Goal: Task Accomplishment & Management: Manage account settings

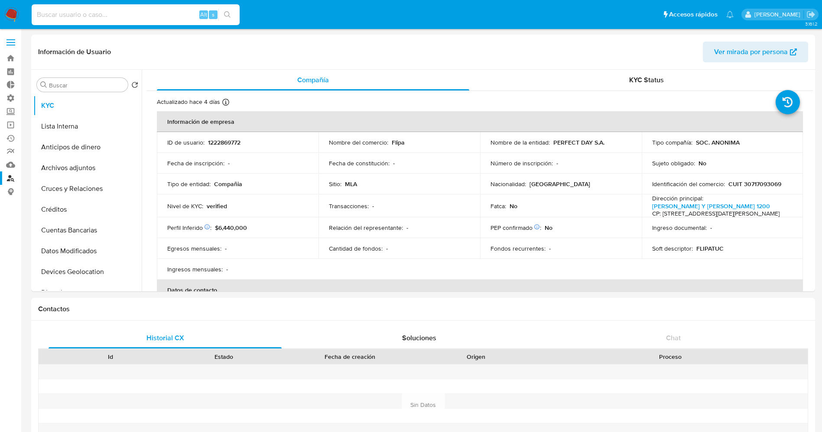
select select "10"
type input "nvF7Q42KUUeCKrBdGAfwALwS"
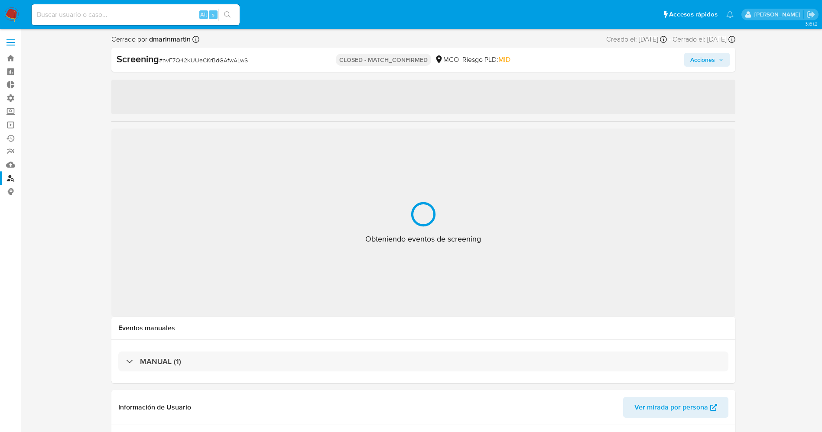
select select "10"
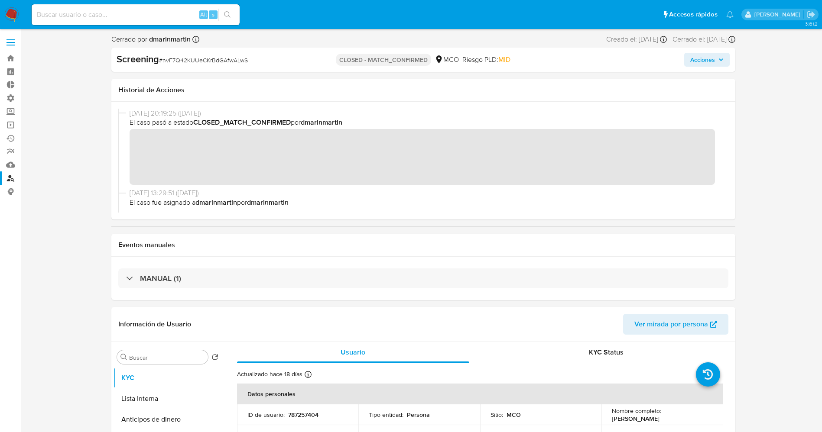
click at [118, 15] on input at bounding box center [136, 14] width 208 height 11
paste input "p0y36PpznsvWNlxFmWuzwlwB"
type input "p0y36PpznsvWNlxFmWuzwlwB"
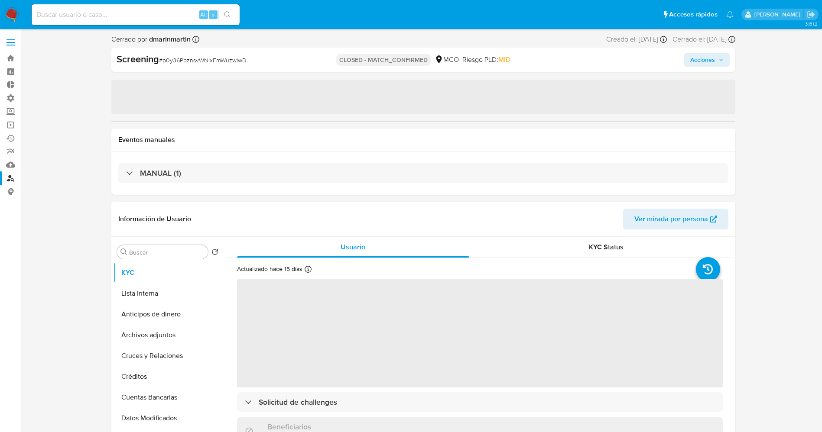
select select "10"
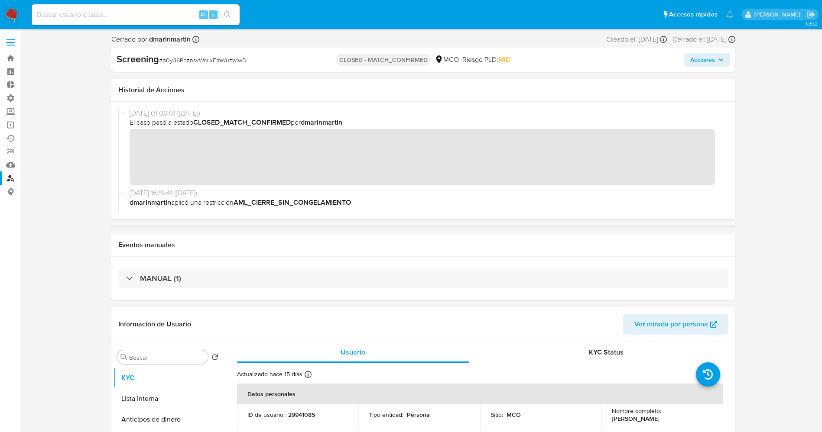
click at [10, 10] on img at bounding box center [11, 14] width 15 height 15
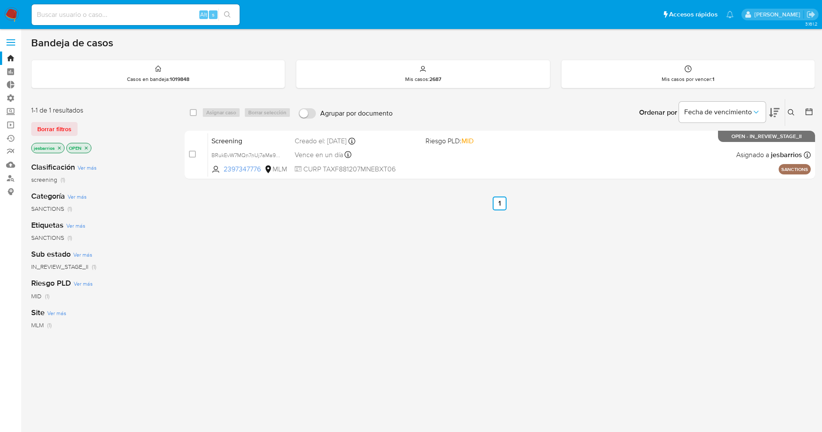
click at [16, 48] on label at bounding box center [11, 42] width 22 height 18
click at [0, 0] on input "checkbox" at bounding box center [0, 0] width 0 height 0
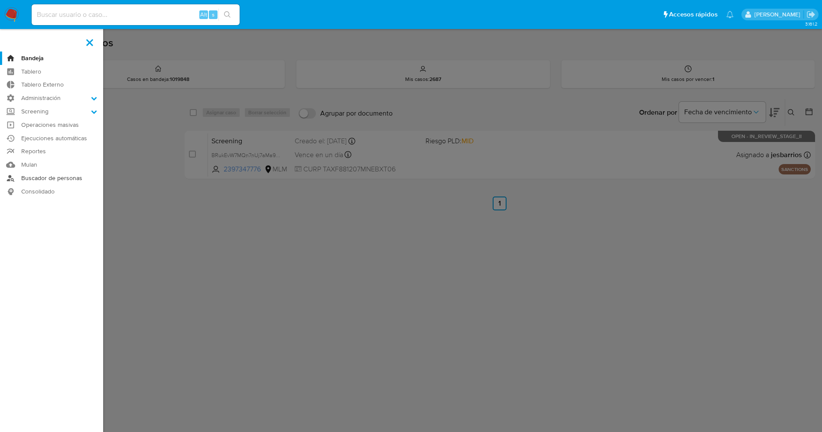
click at [58, 176] on link "Buscador de personas" at bounding box center [51, 178] width 103 height 13
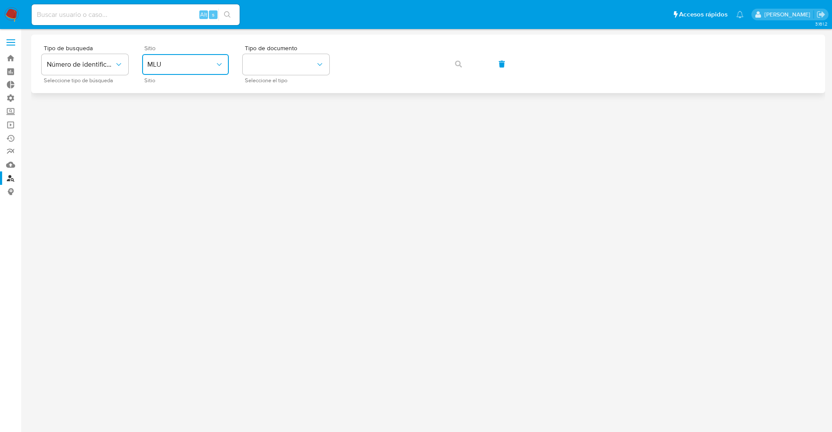
click at [191, 62] on span "MLU" at bounding box center [181, 64] width 68 height 9
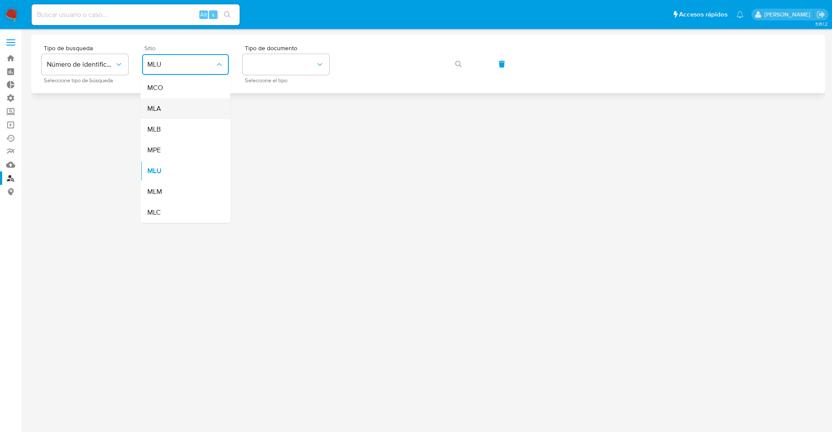
click at [190, 104] on div "MLA" at bounding box center [182, 108] width 71 height 21
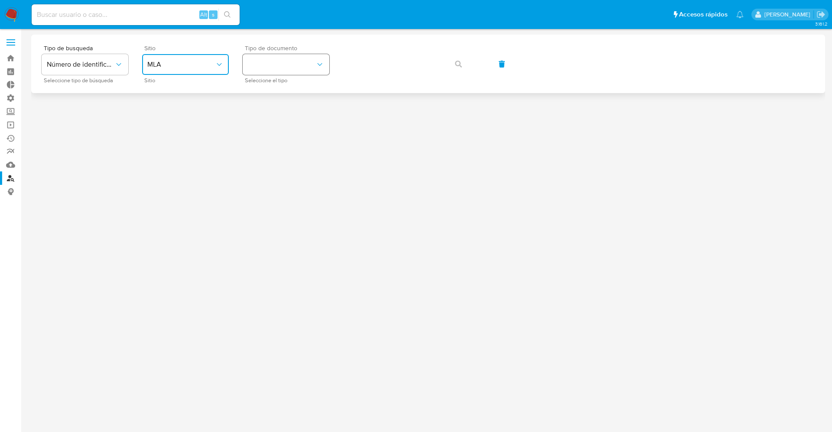
click at [283, 68] on button "identificationType" at bounding box center [286, 64] width 87 height 21
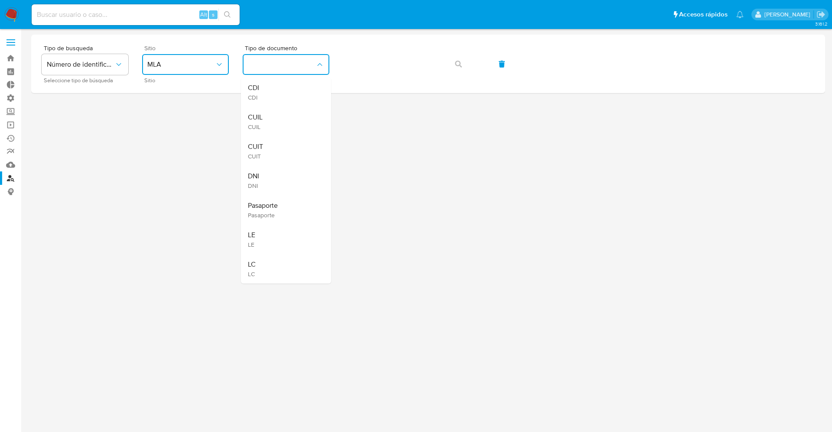
drag, startPoint x: 283, startPoint y: 151, endPoint x: 319, endPoint y: 108, distance: 56.6
click at [283, 150] on div "CUIT CUIT" at bounding box center [283, 151] width 71 height 29
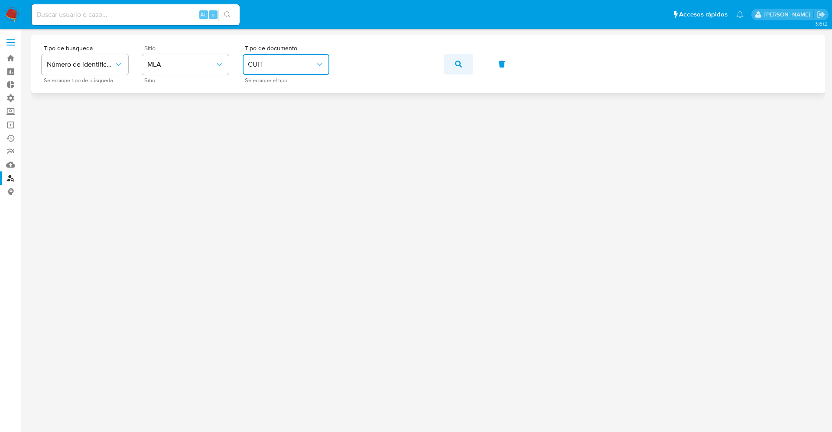
click at [465, 66] on button "button" at bounding box center [458, 64] width 29 height 21
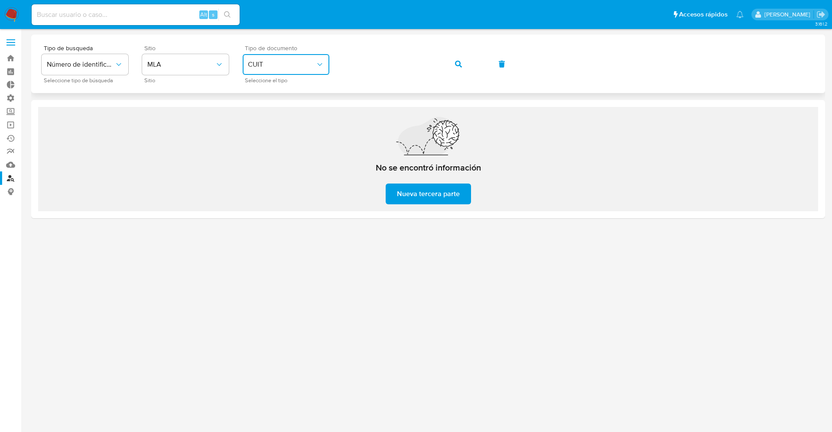
click at [296, 65] on span "CUIT" at bounding box center [282, 64] width 68 height 9
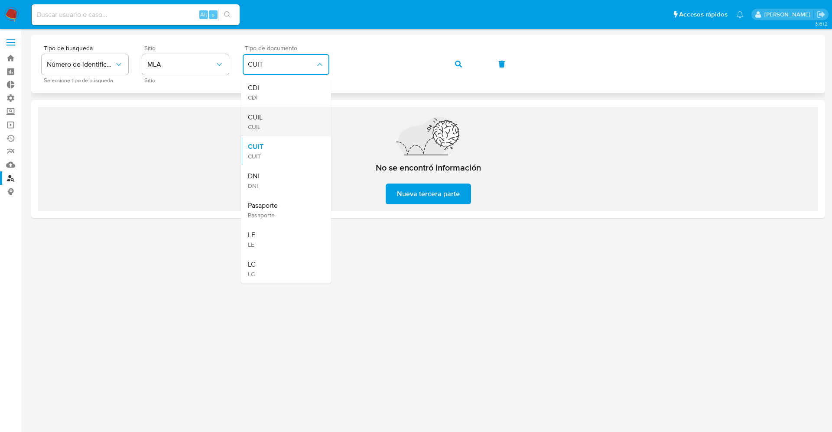
click at [276, 120] on div "CUIL CUIL" at bounding box center [283, 121] width 71 height 29
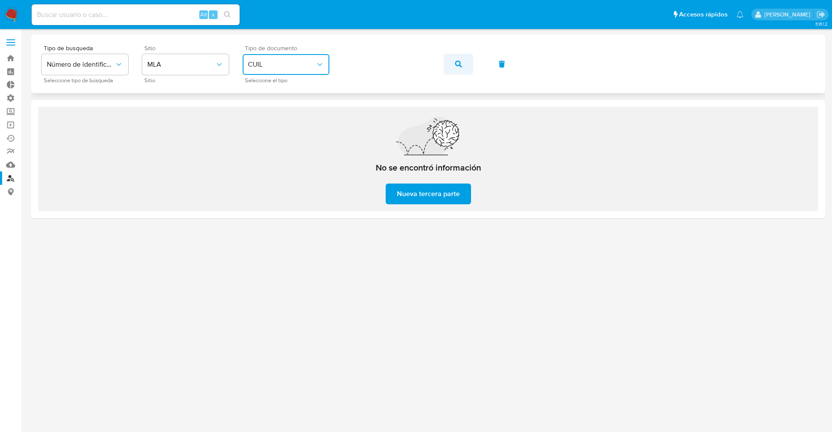
click at [463, 62] on button "button" at bounding box center [458, 64] width 29 height 21
click at [297, 62] on span "CUIL" at bounding box center [282, 64] width 68 height 9
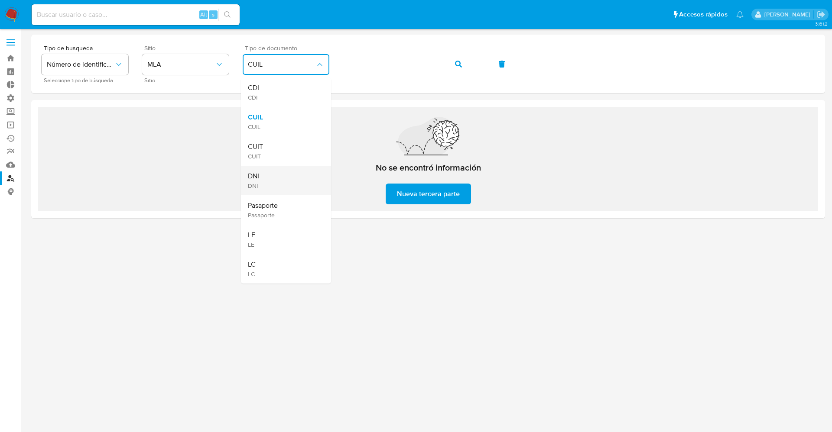
click at [271, 173] on div "DNI DNI" at bounding box center [283, 180] width 71 height 29
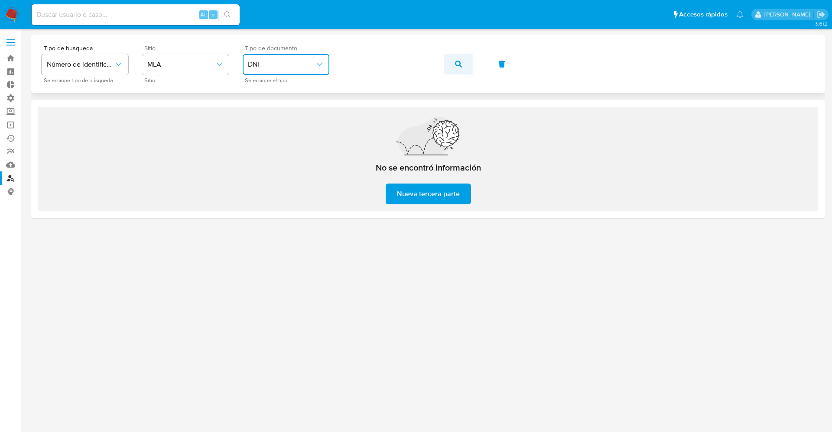
click at [466, 63] on button "button" at bounding box center [458, 64] width 29 height 21
click at [78, 19] on input at bounding box center [136, 14] width 208 height 11
paste input "2039517854"
type input "2039517854"
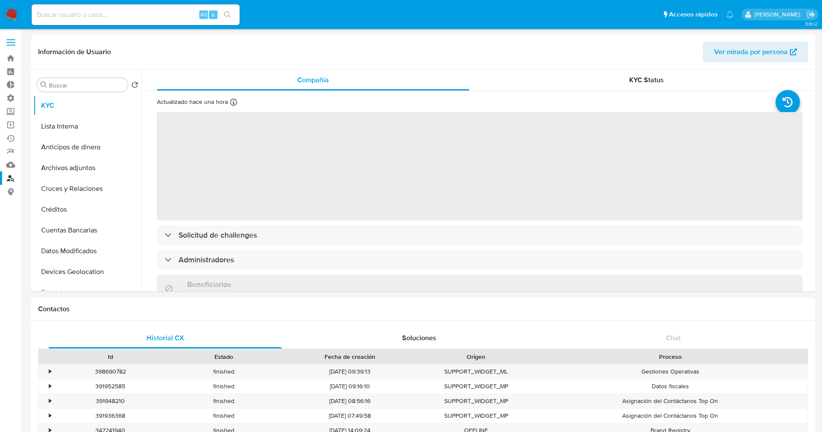
select select "10"
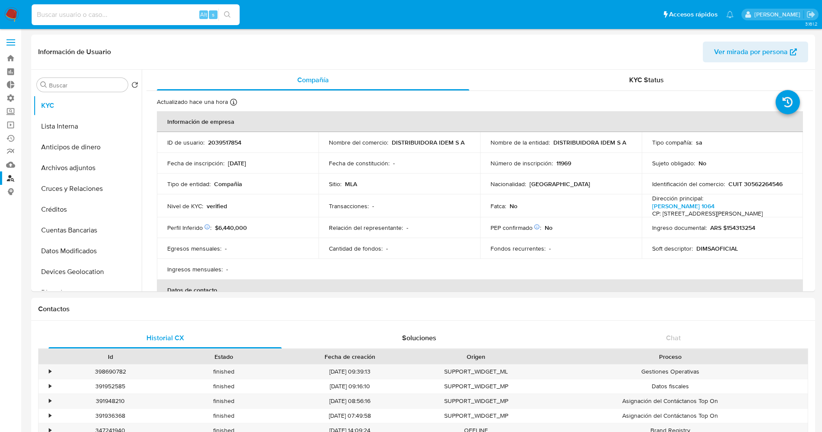
click at [63, 13] on input at bounding box center [136, 14] width 208 height 11
paste input "473644378"
type input "473644378"
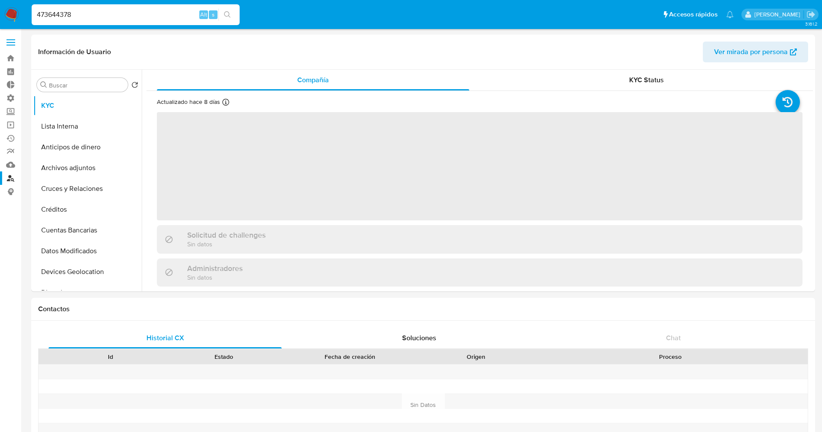
select select "10"
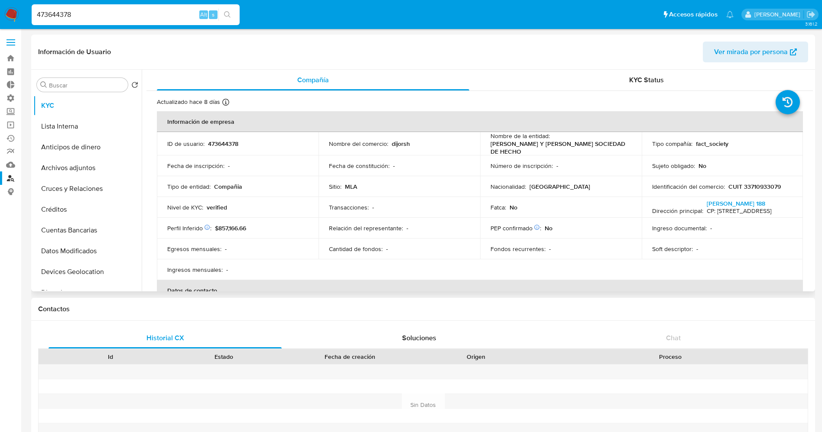
drag, startPoint x: 487, startPoint y: 146, endPoint x: 564, endPoint y: 149, distance: 77.6
click at [564, 149] on td "Nombre de la entidad : JORGE RODRIGUEZ Y DIEGO RODRIGUEZ SOCIEDAD DE HECHO" at bounding box center [561, 143] width 162 height 23
copy p "JORGE RODRIGUEZ Y DIEGO RODRIGUEZ SOCIEDAD DE HECHO"
drag, startPoint x: 725, startPoint y: 187, endPoint x: 782, endPoint y: 189, distance: 57.2
click at [783, 189] on div "Identificación del comercio : CUIT 33710933079" at bounding box center [722, 187] width 141 height 8
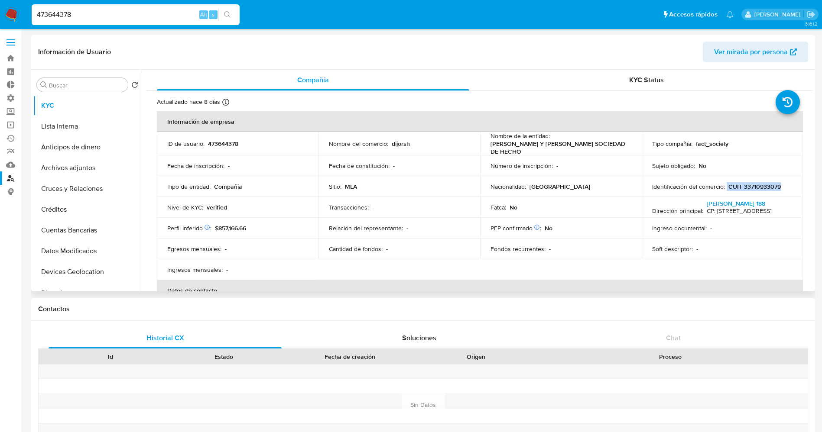
copy div "CUIT 33710933079"
drag, startPoint x: 643, startPoint y: 209, endPoint x: 780, endPoint y: 219, distance: 138.2
click at [781, 218] on td "Dirección principal : Manzoni 188 CP: 1407 - Villa Luro, Capital Federal, Argen…" at bounding box center [723, 207] width 162 height 21
copy p "Manzoni 188 CP: 1407 - Villa Luro, Capital Federal, Argentina"
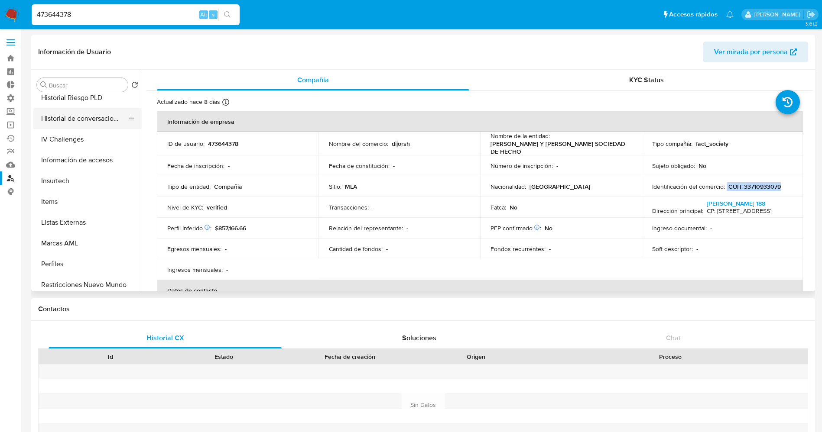
scroll to position [390, 0]
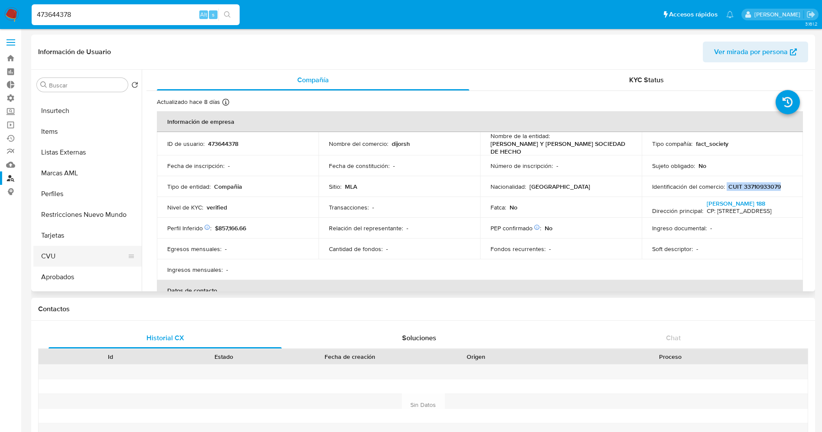
click at [70, 259] on button "CVU" at bounding box center [83, 256] width 101 height 21
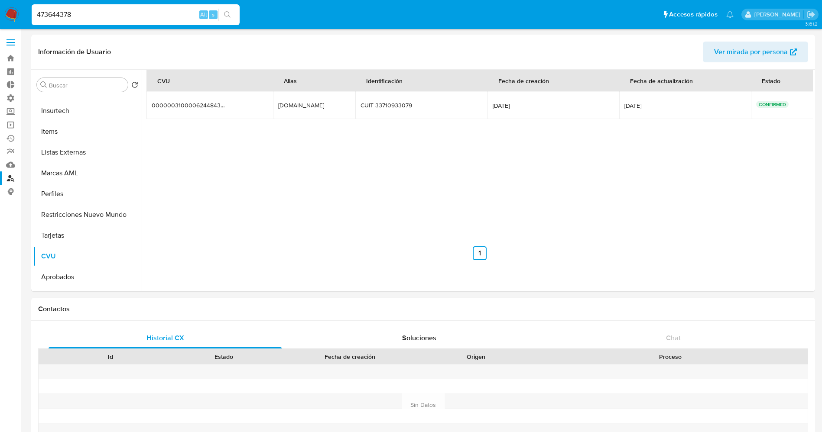
click at [15, 10] on img at bounding box center [11, 14] width 15 height 15
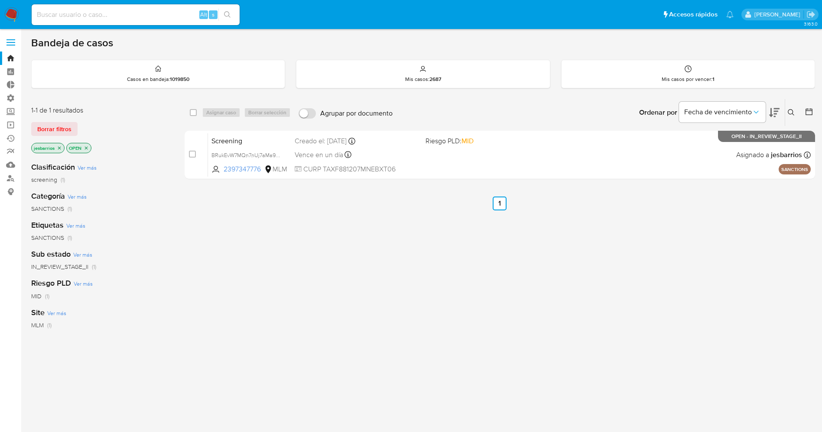
click at [58, 148] on icon "close-filter" at bounding box center [59, 148] width 5 height 5
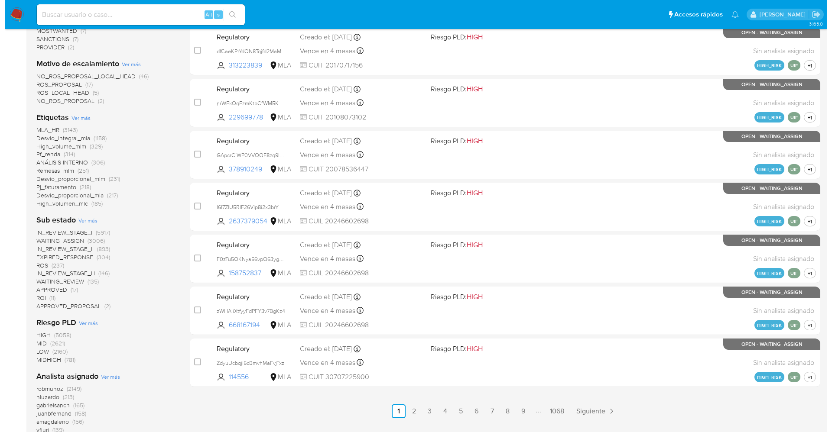
scroll to position [325, 0]
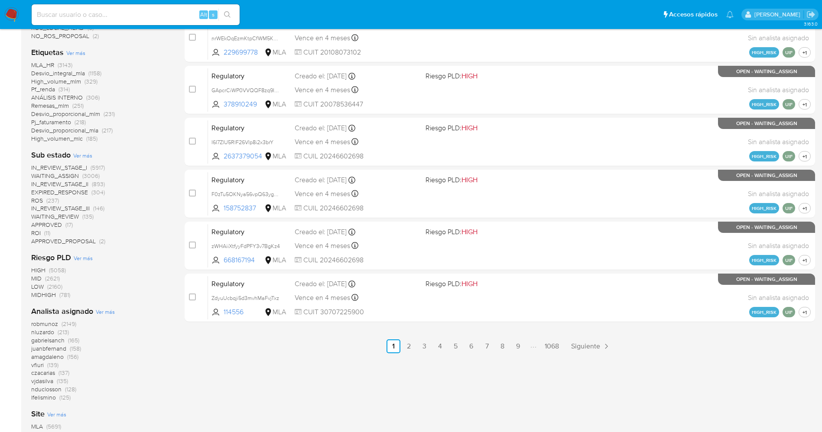
click at [80, 50] on span "Ver más" at bounding box center [75, 53] width 19 height 8
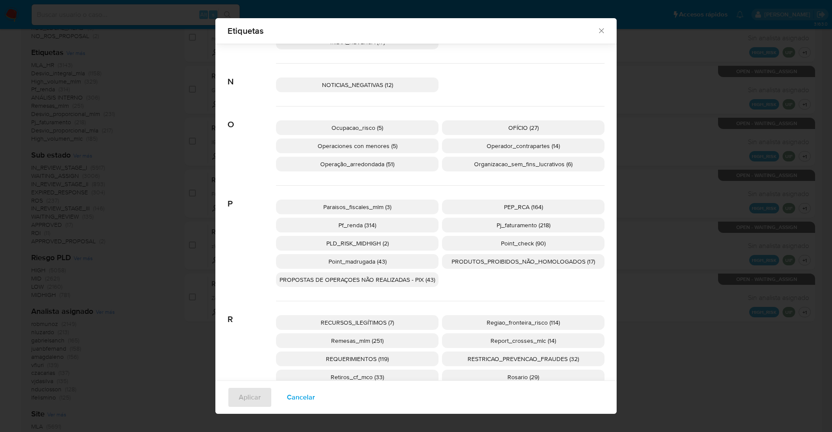
click at [556, 210] on p "PEP_RCA (164)" at bounding box center [523, 207] width 163 height 15
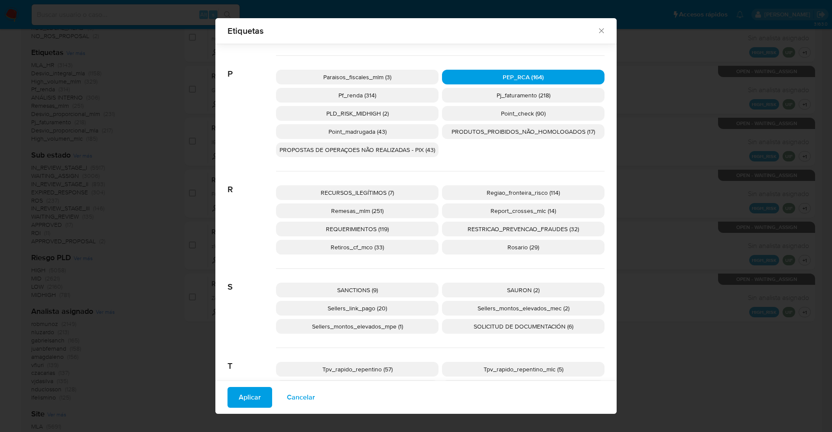
click at [357, 291] on span "SANCTIONS (9)" at bounding box center [357, 290] width 41 height 9
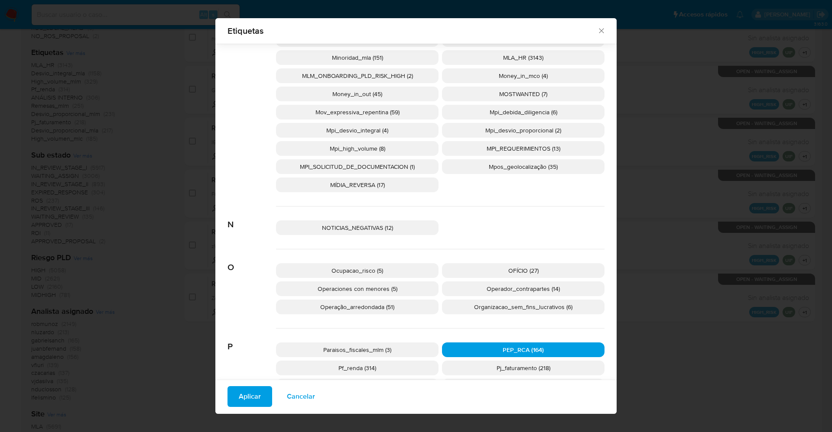
scroll to position [1137, 0]
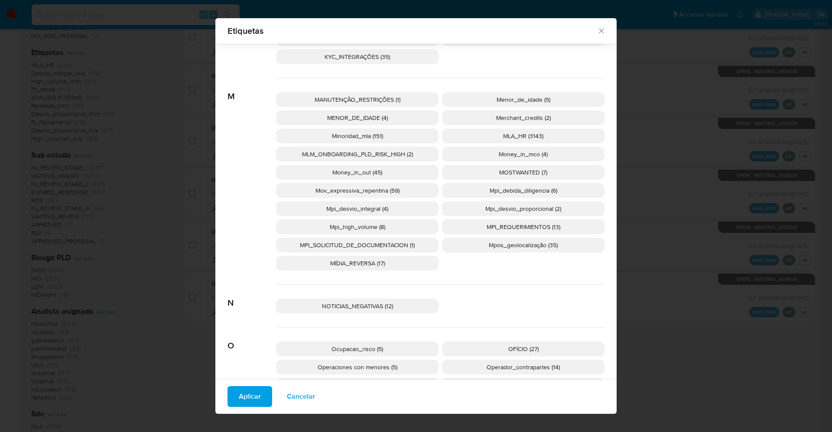
drag, startPoint x: 495, startPoint y: 172, endPoint x: 465, endPoint y: 202, distance: 42.0
click at [499, 172] on span "MOSTWANTED (7)" at bounding box center [523, 172] width 48 height 9
click at [256, 398] on button "Aplicar" at bounding box center [250, 397] width 45 height 21
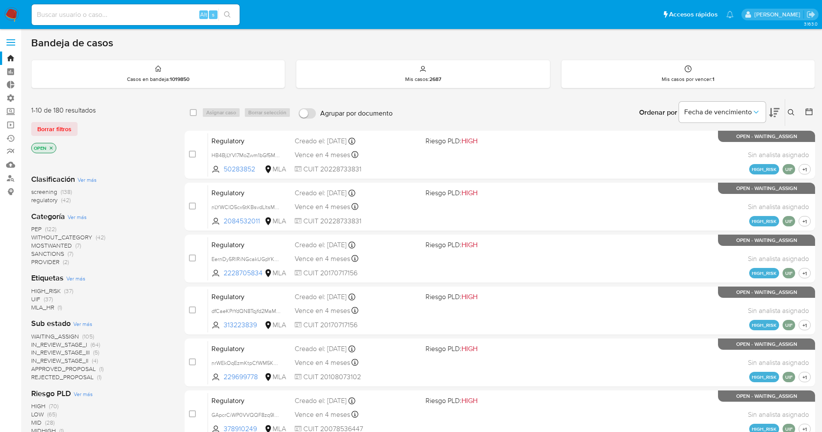
click at [60, 333] on span "WAITING_ASSIGN" at bounding box center [55, 336] width 48 height 9
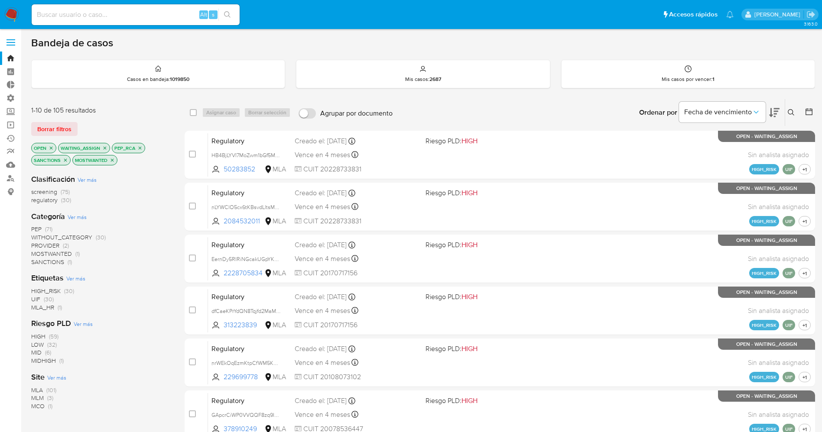
click at [61, 378] on span "Ver más" at bounding box center [56, 378] width 19 height 8
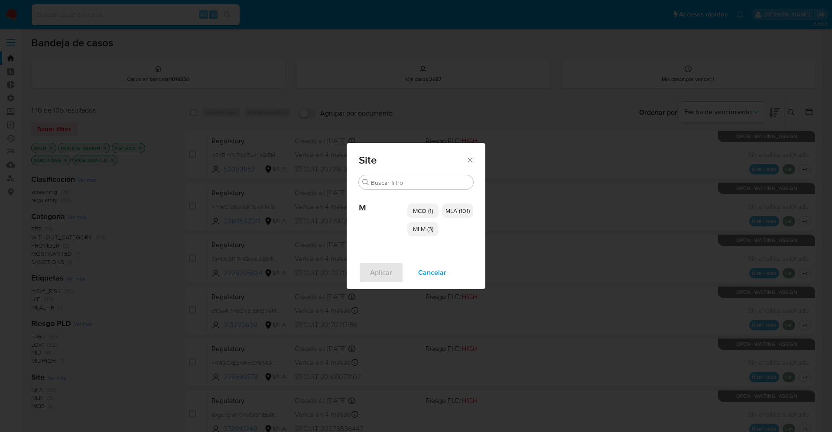
click at [424, 211] on span "MCO (1)" at bounding box center [423, 211] width 20 height 9
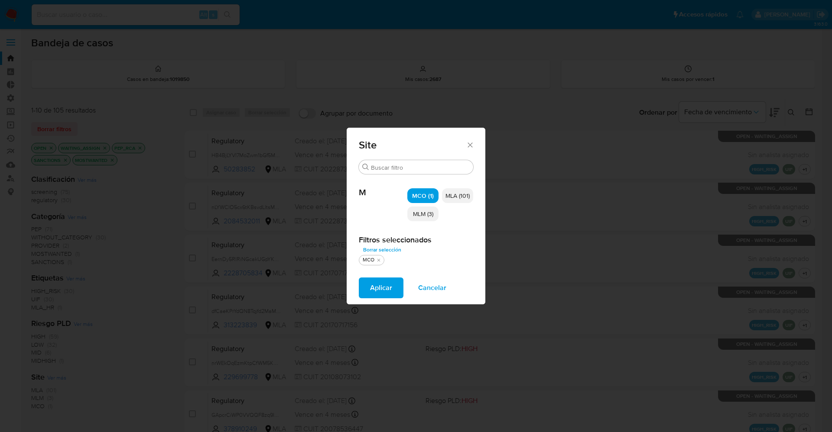
click at [426, 214] on span "MLM (3)" at bounding box center [423, 214] width 20 height 9
click at [386, 293] on span "Aplicar" at bounding box center [381, 288] width 22 height 19
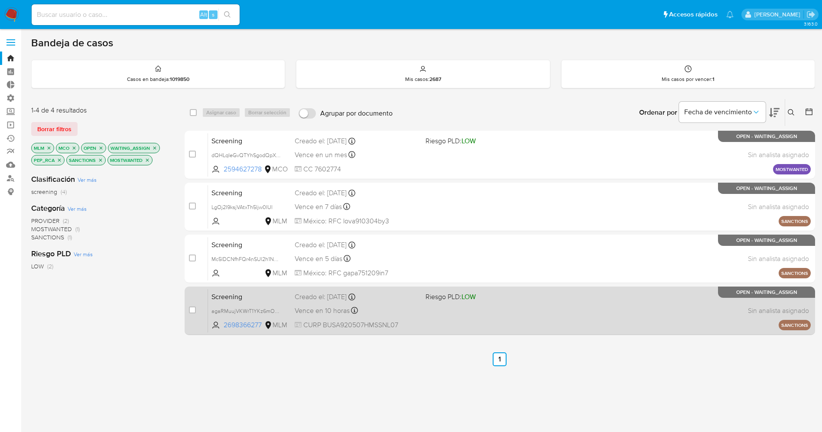
click at [405, 306] on div "Vence en 10 horas Vence el 09/10/2025 01:57:50" at bounding box center [357, 311] width 124 height 12
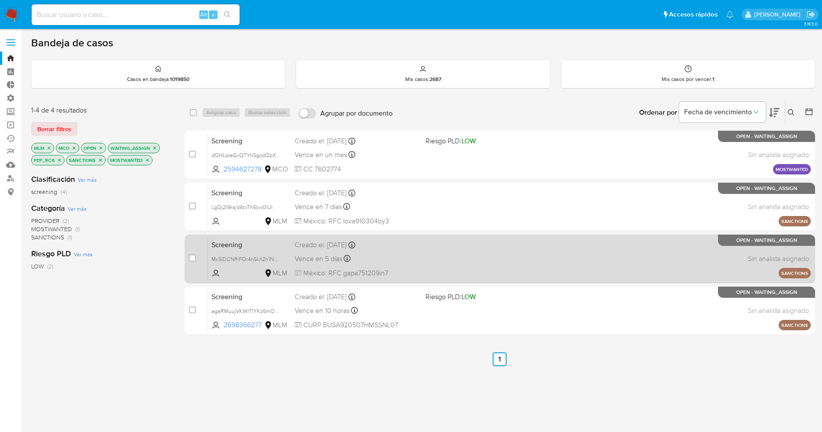
click at [425, 252] on div "Screening Mc5IDCNfhFQr4nSUl2h1N3Hx MLM Creado el: 05/10/2025 Creado el: 05/10/2…" at bounding box center [509, 259] width 603 height 44
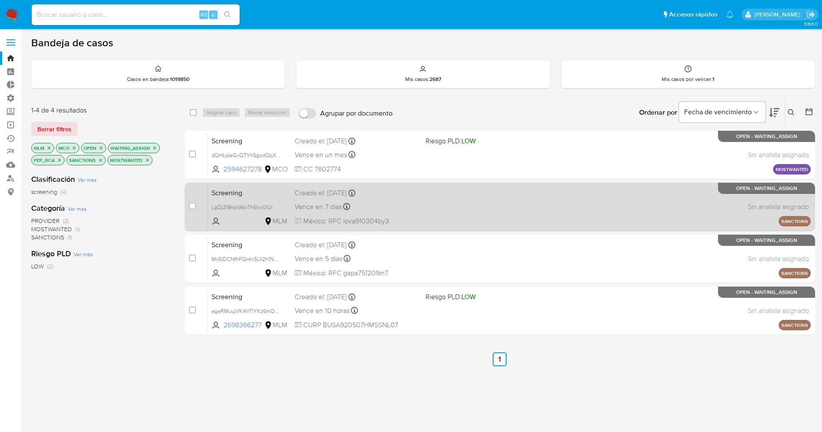
click at [469, 202] on div "Screening LgOj2I9ksjVAtxTh5ljw0IUl MLM Creado el: 08/10/2025 Creado el: 08/10/2…" at bounding box center [509, 207] width 603 height 44
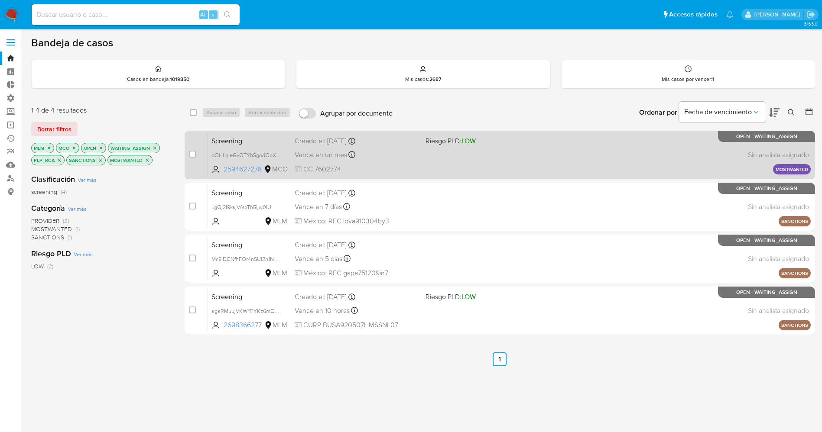
click at [430, 149] on div "Screening dQHLqIeGvQTYhSgodQpXkgeQ 2594627278 MCO Riesgo PLD: LOW Creado el: 08…" at bounding box center [509, 155] width 603 height 44
click at [192, 156] on input "checkbox" at bounding box center [192, 154] width 7 height 7
checkbox input "true"
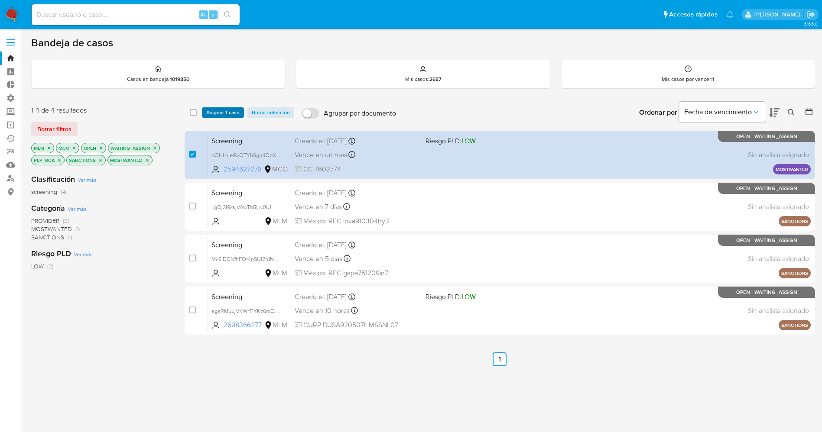
click at [238, 112] on span "Asignar 1 caso" at bounding box center [222, 112] width 33 height 9
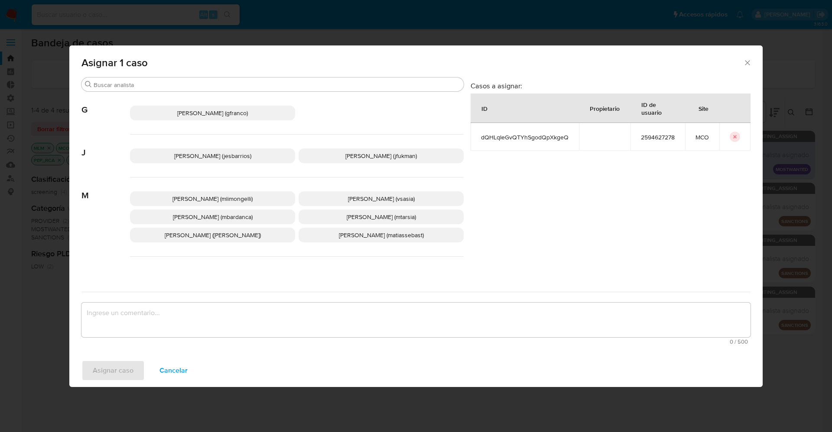
click at [213, 156] on span "Jesica Iris Barrios Leita (jesbarrios)" at bounding box center [212, 156] width 77 height 9
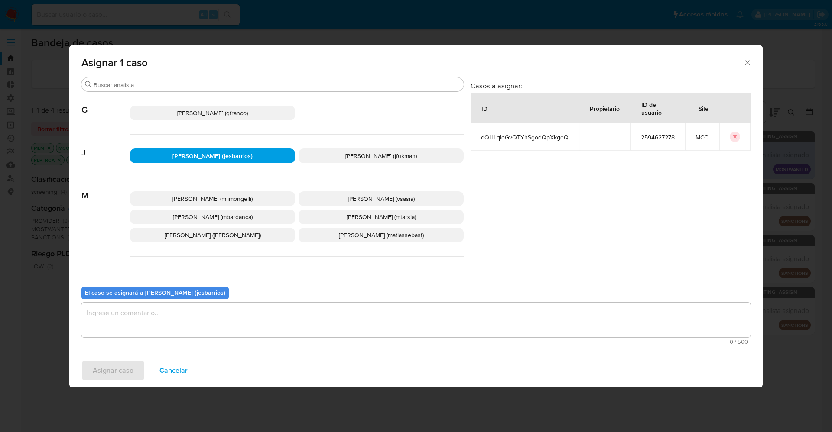
click at [211, 321] on textarea "assign-modal" at bounding box center [415, 320] width 669 height 35
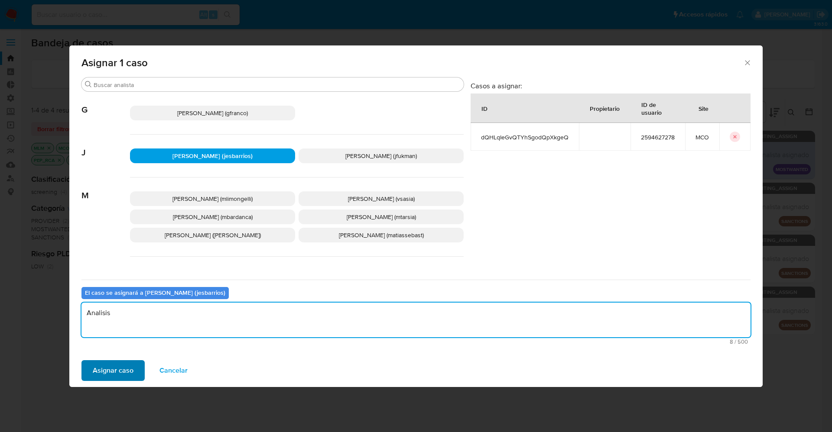
type textarea "Analisis"
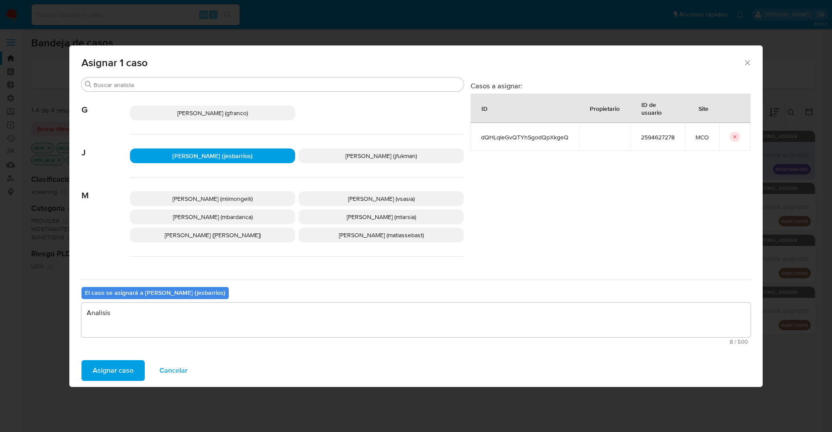
click at [118, 372] on span "Asignar caso" at bounding box center [113, 370] width 41 height 19
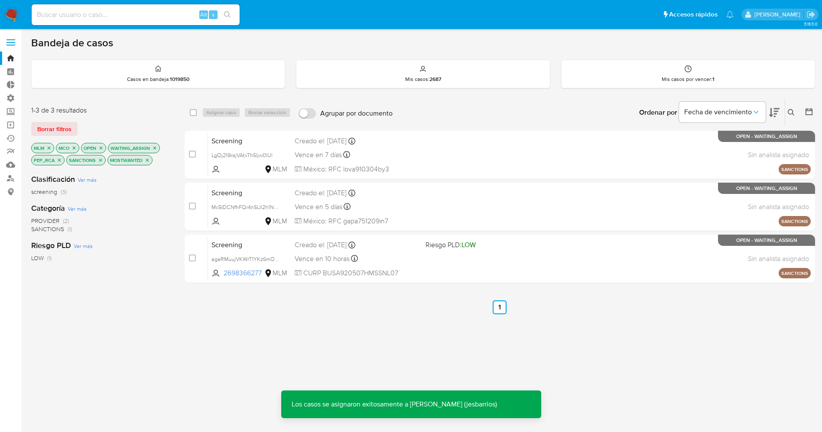
click at [17, 16] on img at bounding box center [11, 14] width 15 height 15
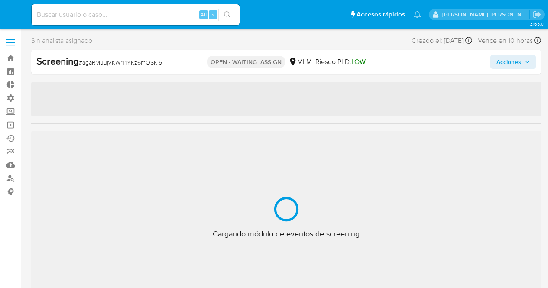
select select "10"
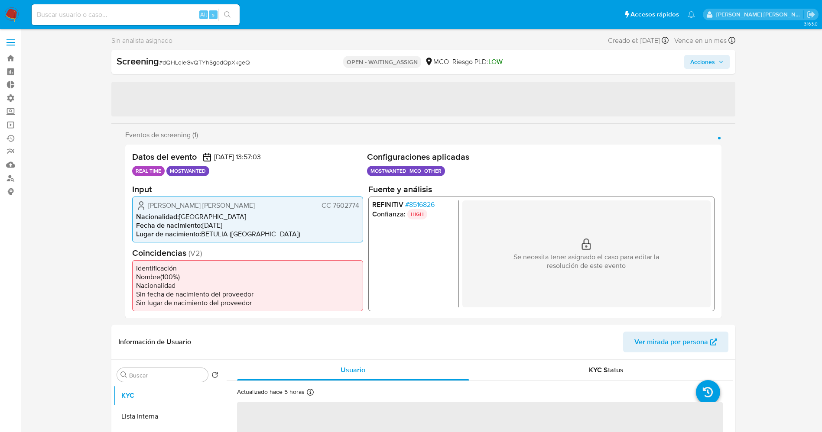
select select "10"
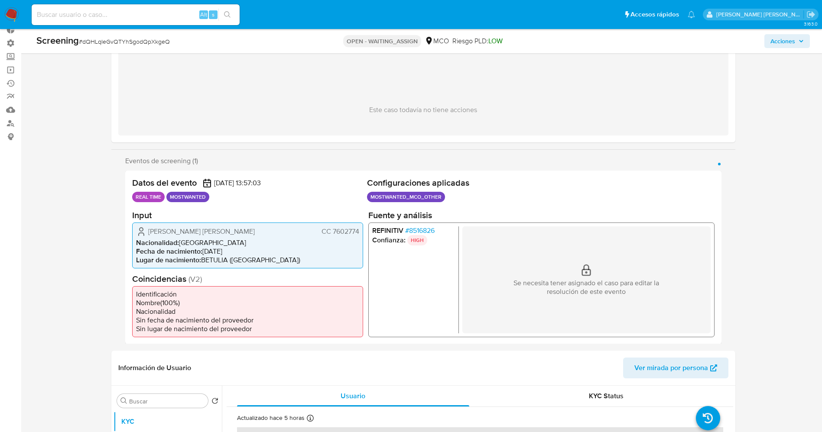
scroll to position [130, 0]
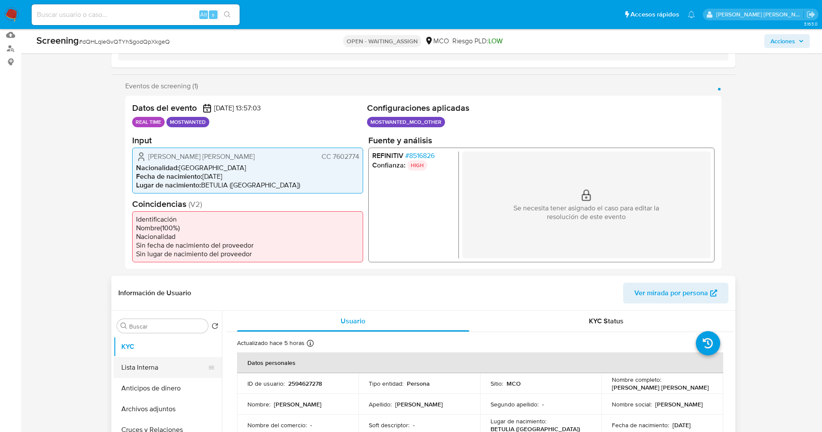
click at [158, 371] on button "Lista Interna" at bounding box center [164, 368] width 101 height 21
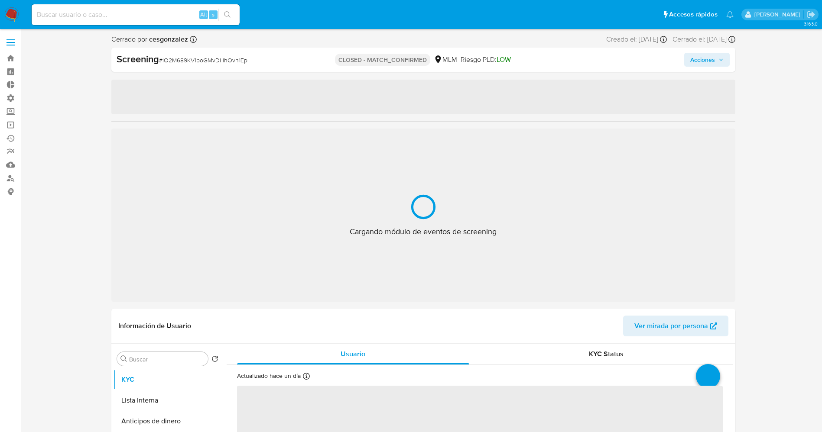
select select "10"
